Goal: Task Accomplishment & Management: Use online tool/utility

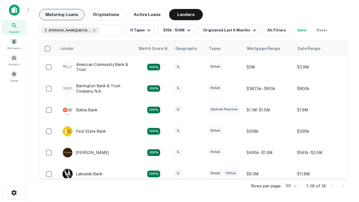
click at [62, 15] on button "Maturing Loans" at bounding box center [61, 14] width 45 height 11
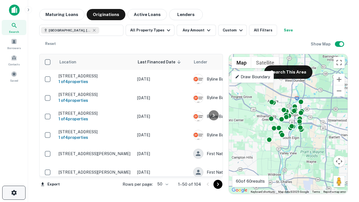
click at [14, 193] on icon "button" at bounding box center [14, 192] width 7 height 7
